Goal: Information Seeking & Learning: Learn about a topic

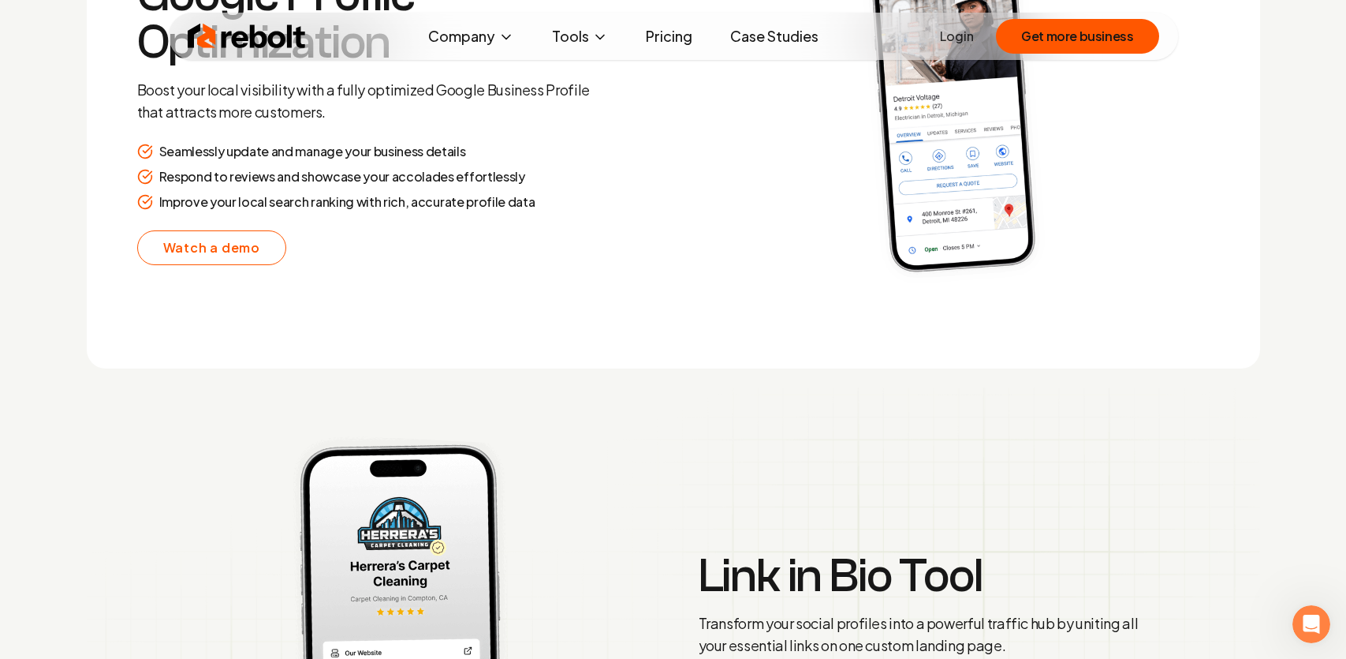
scroll to position [3247, 0]
click at [670, 40] on link "Pricing" at bounding box center [669, 37] width 72 height 32
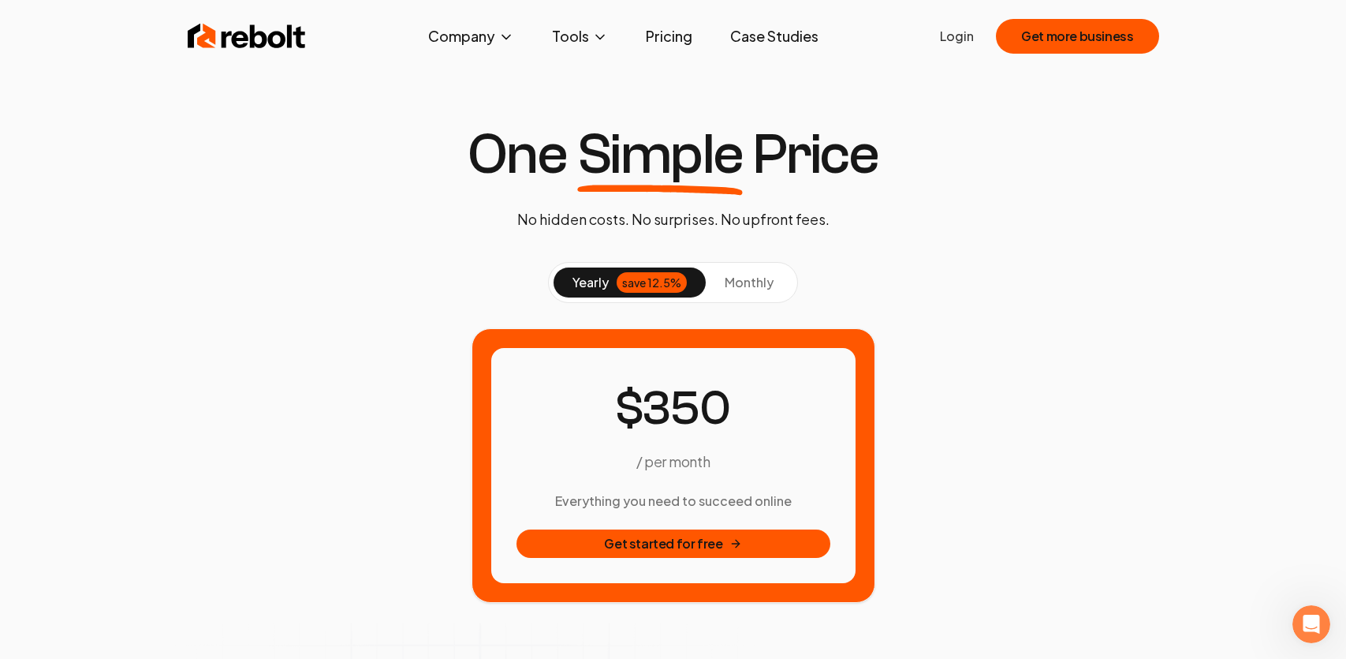
click at [227, 35] on img at bounding box center [247, 37] width 118 height 32
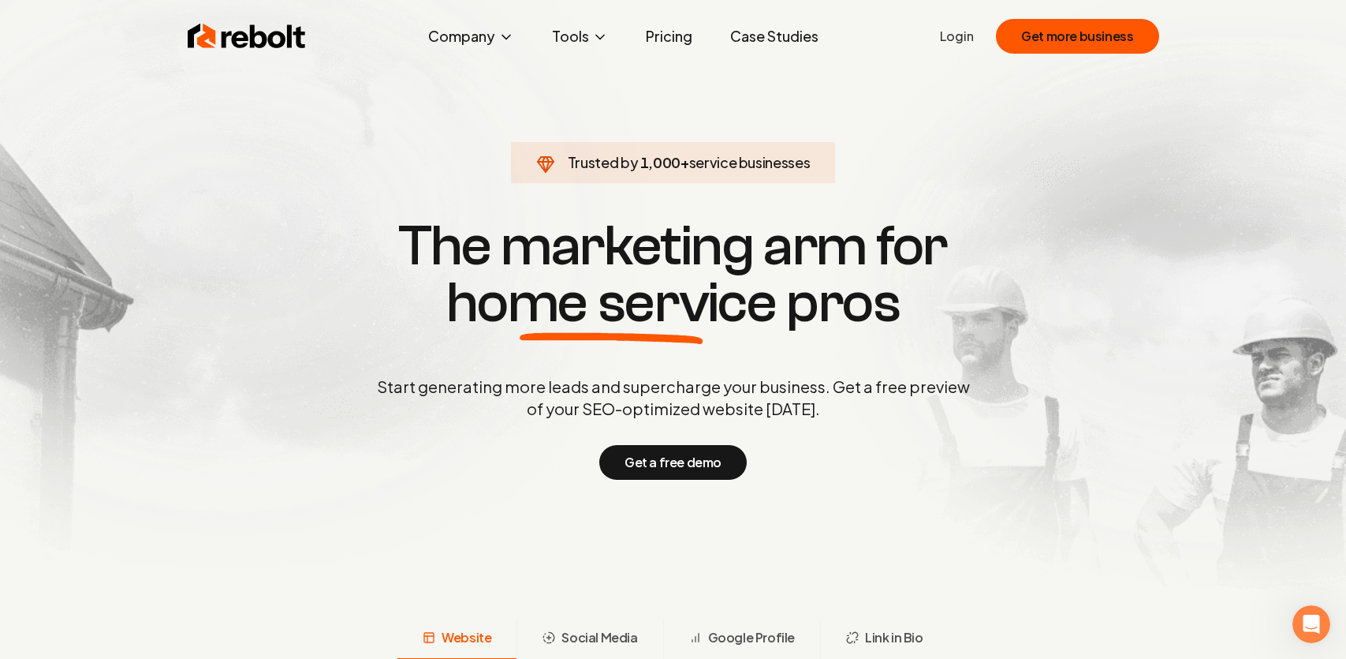
click at [764, 37] on link "Case Studies" at bounding box center [775, 37] width 114 height 32
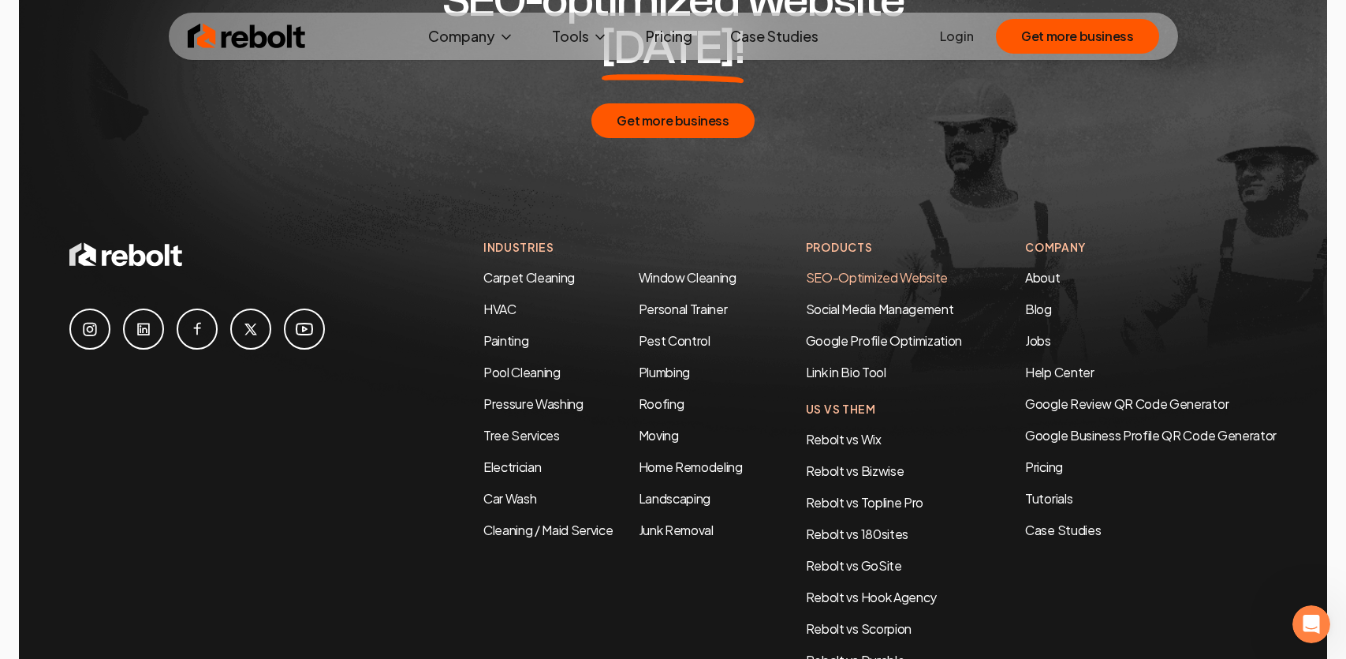
scroll to position [3399, 0]
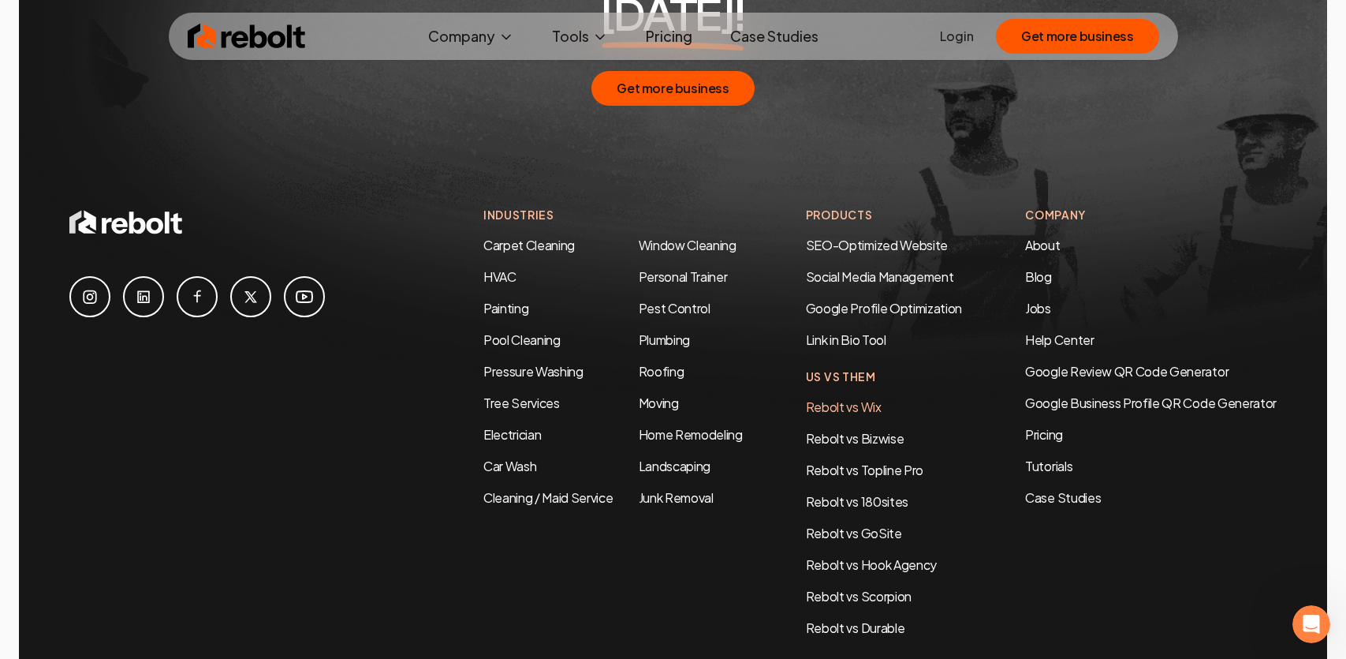
click at [850, 398] on link "Rebolt vs Wix" at bounding box center [844, 406] width 76 height 17
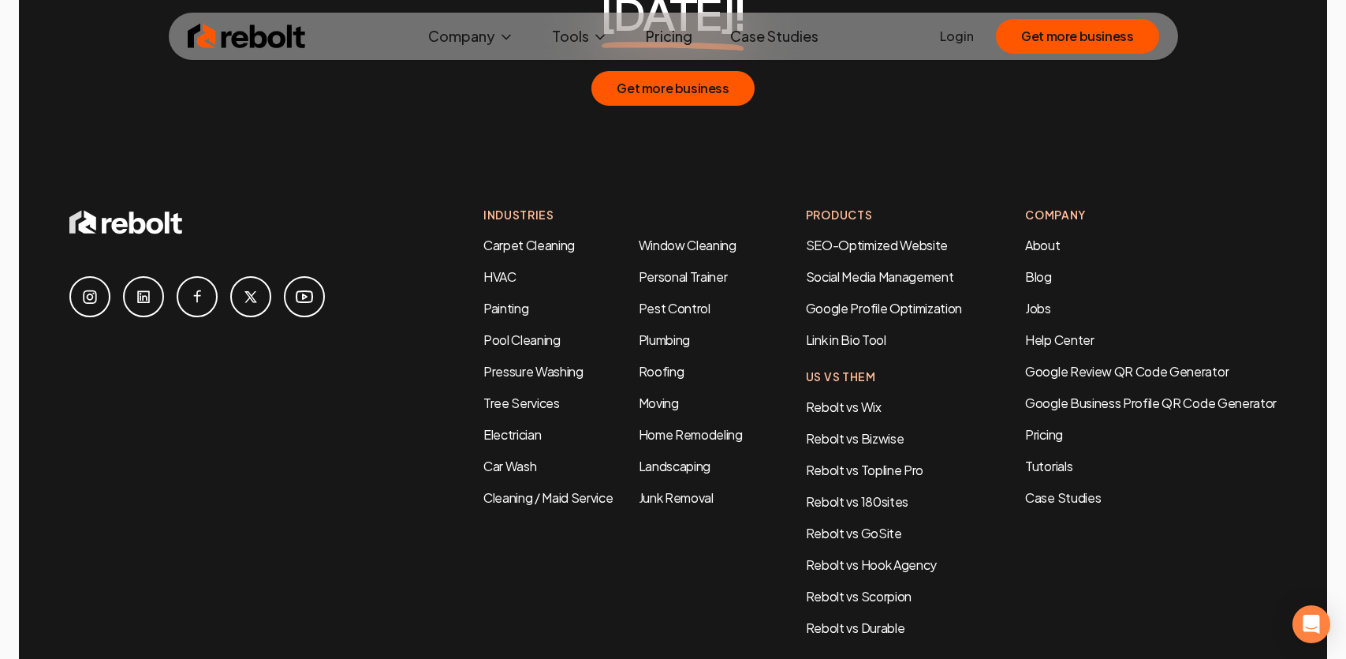
scroll to position [3470, 0]
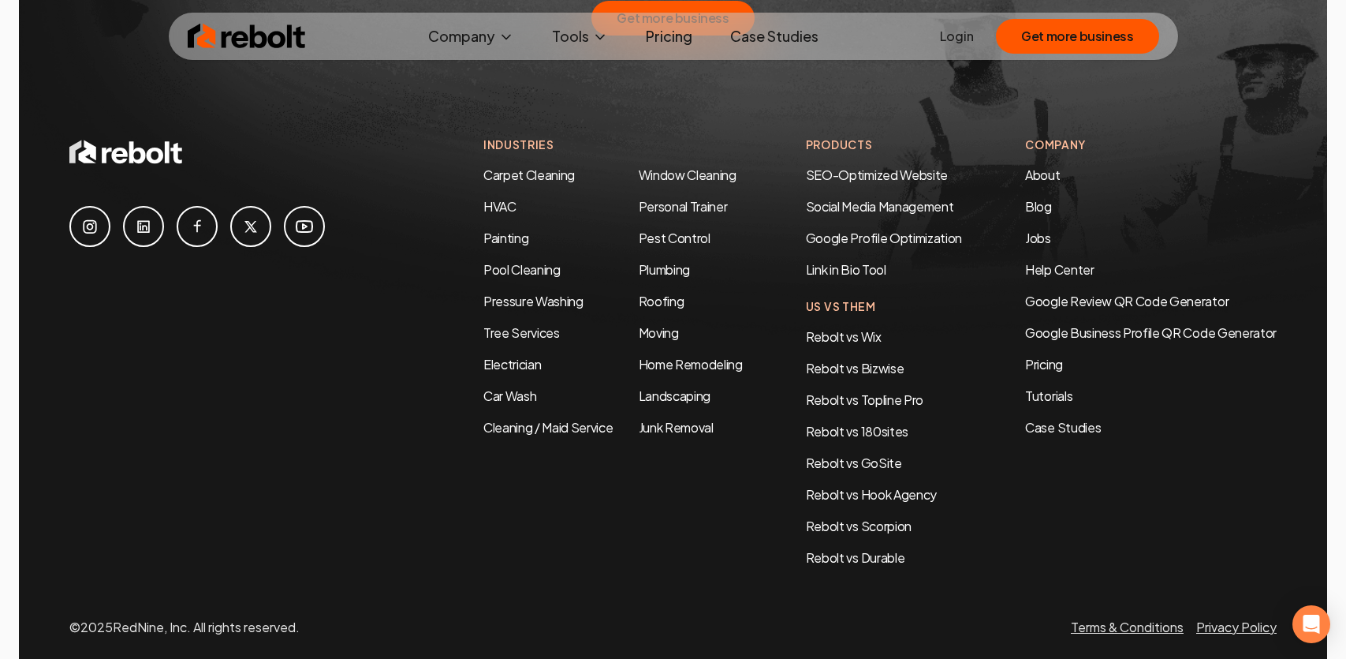
click at [234, 36] on img at bounding box center [247, 37] width 118 height 32
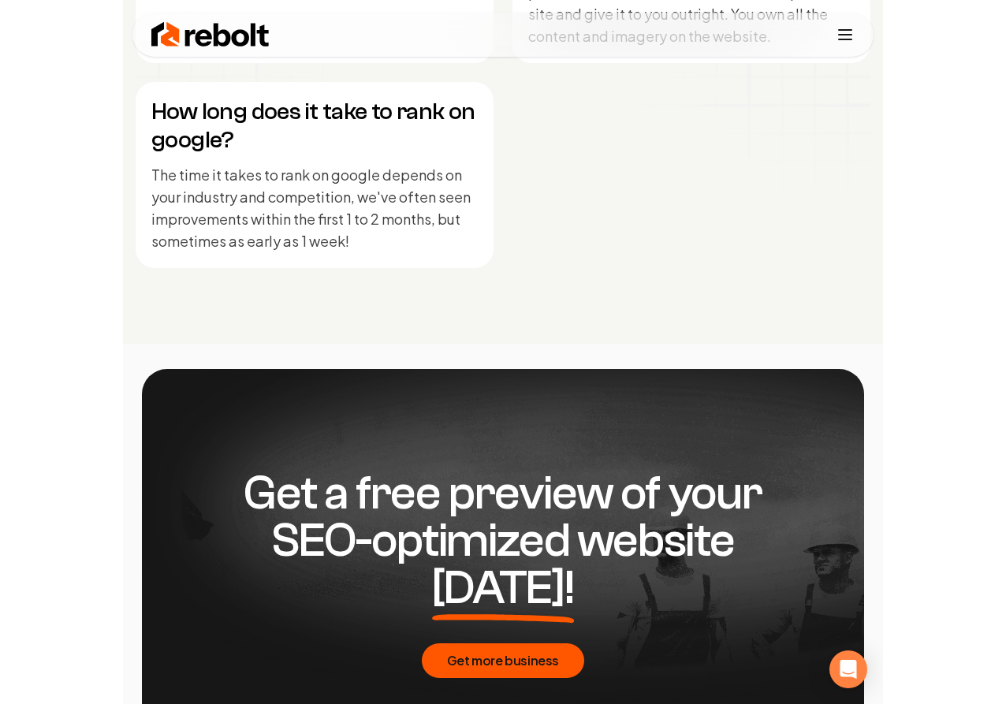
scroll to position [8153, 0]
